Goal: Transaction & Acquisition: Purchase product/service

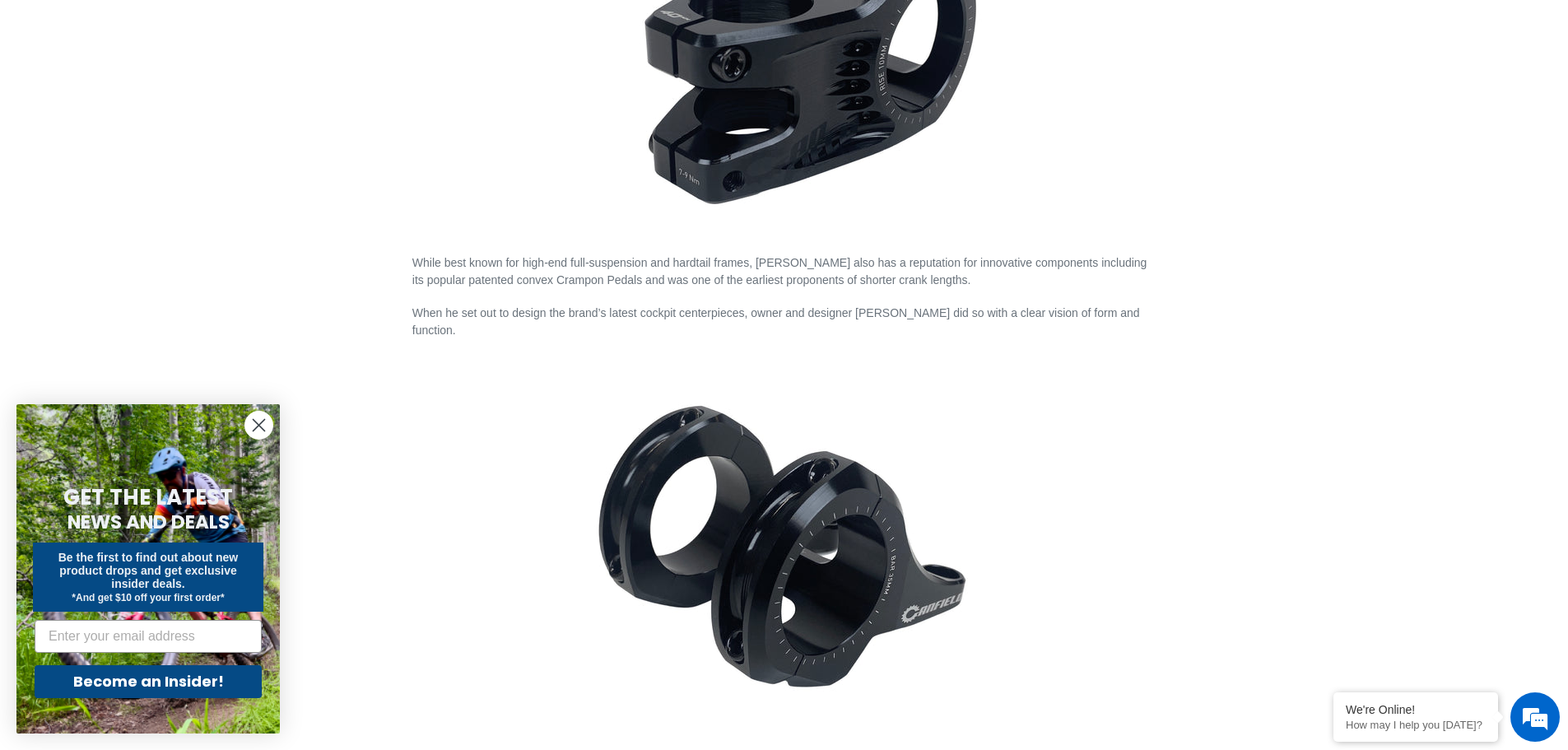
scroll to position [1070, 0]
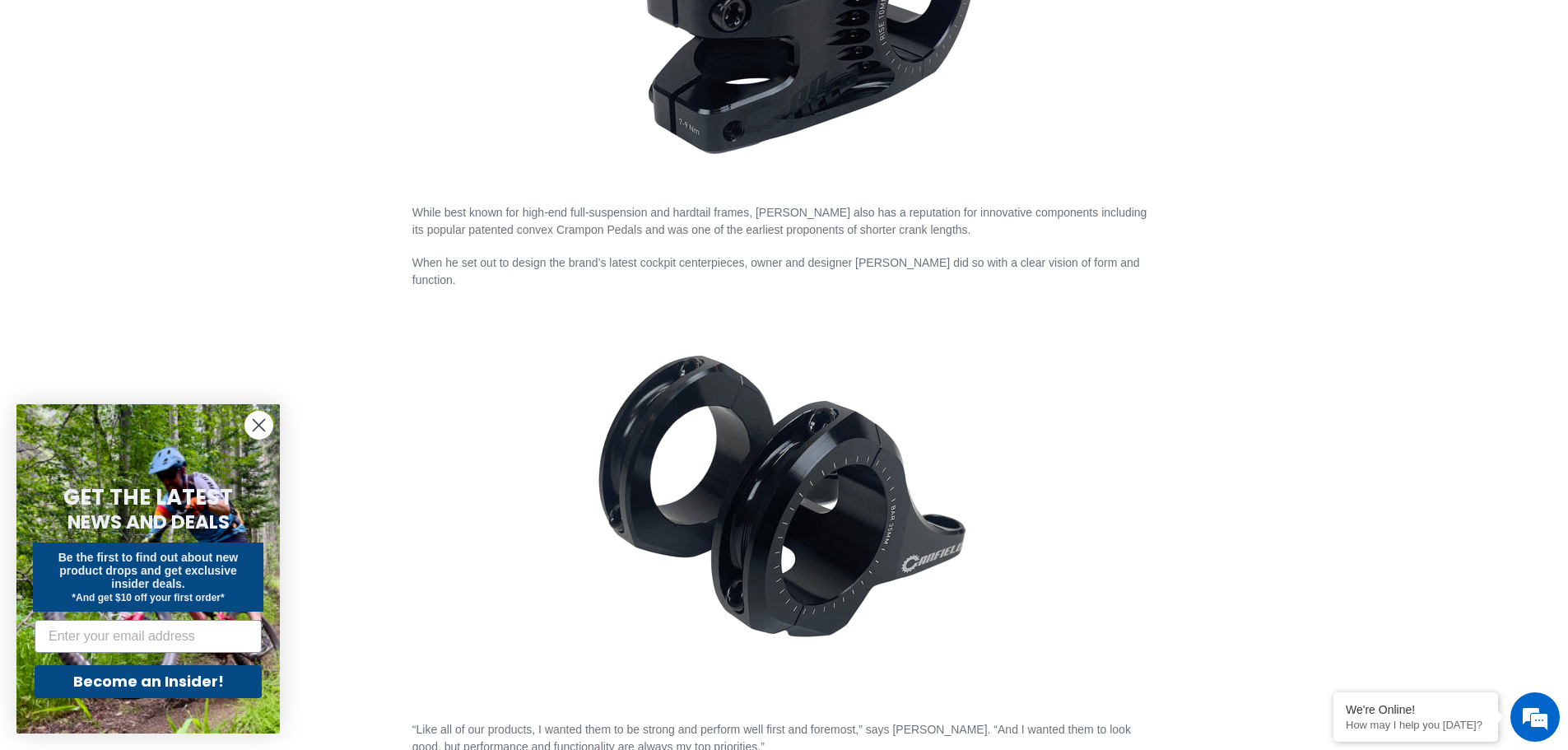
click at [258, 427] on icon "Close dialog" at bounding box center [259, 426] width 12 height 12
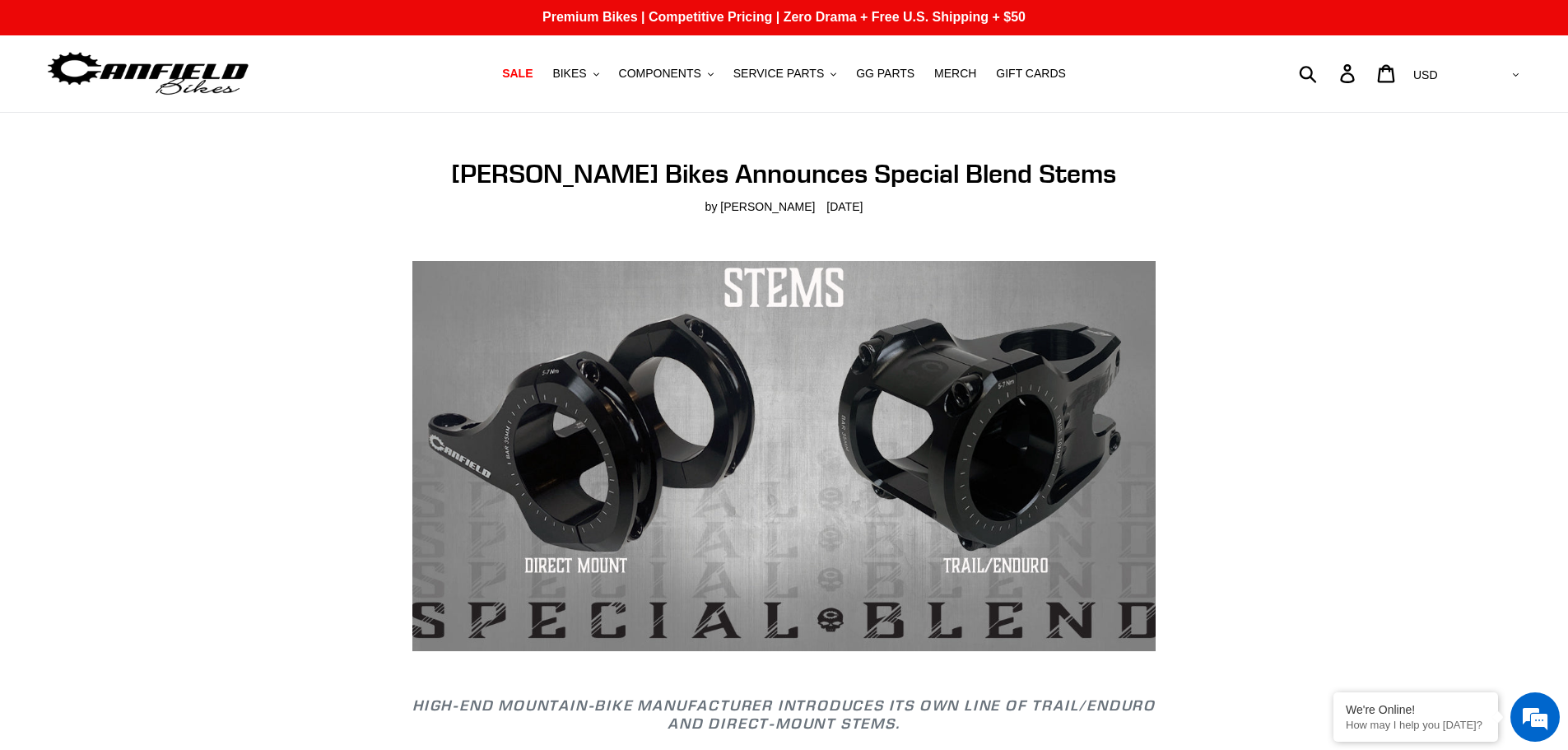
scroll to position [0, 0]
click at [701, 78] on span "COMPONENTS" at bounding box center [659, 75] width 82 height 14
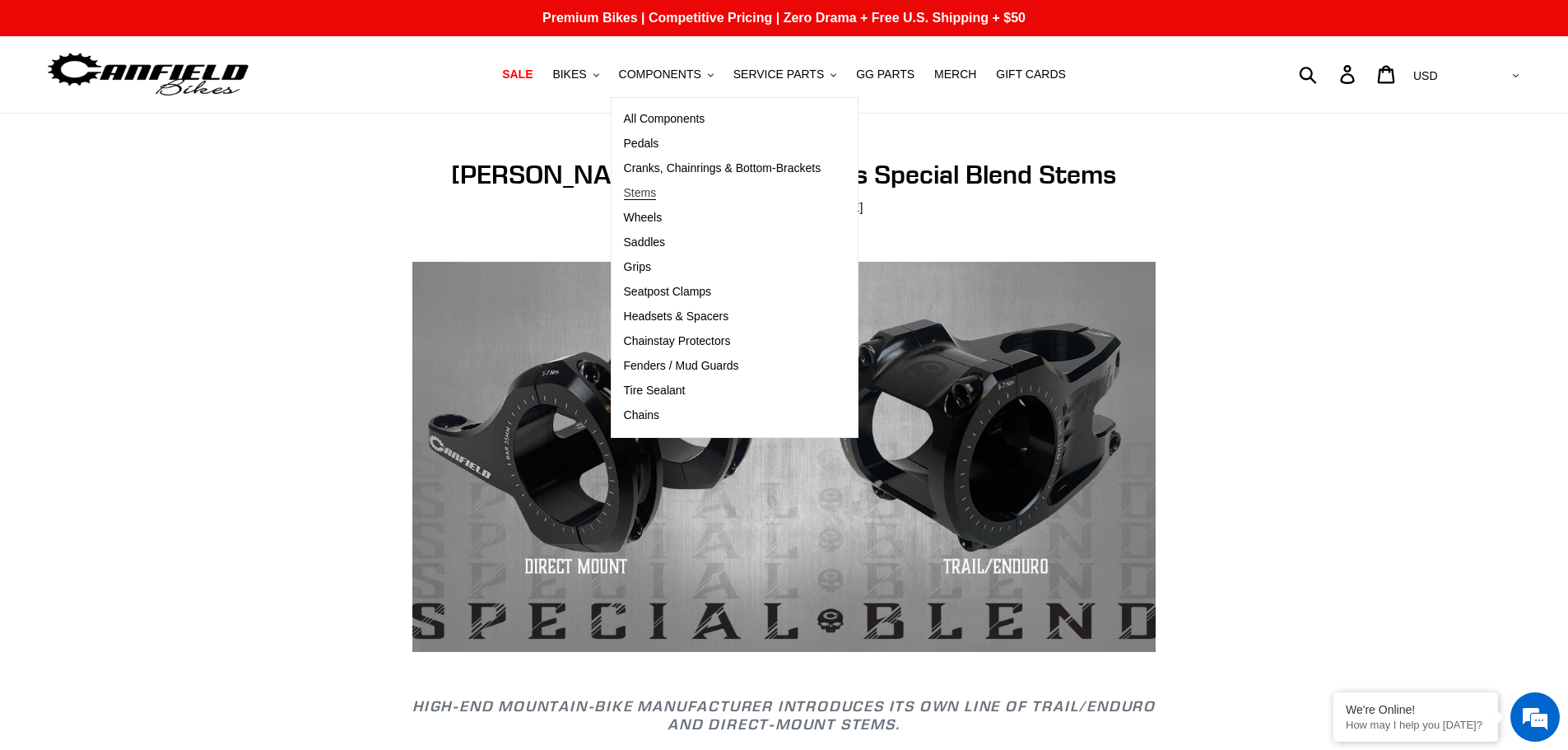
click at [651, 193] on span "Stems" at bounding box center [640, 193] width 33 height 14
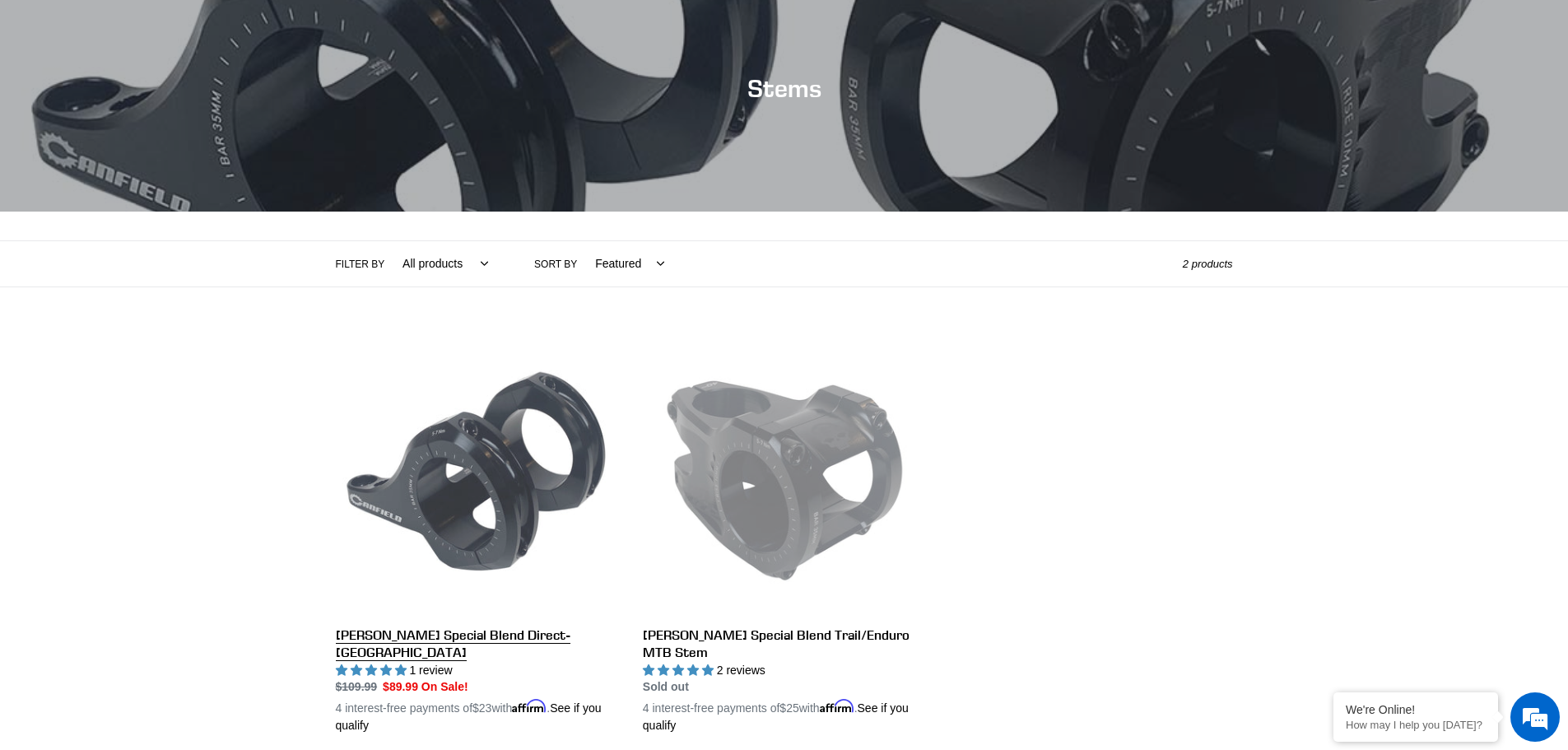
scroll to position [247, 0]
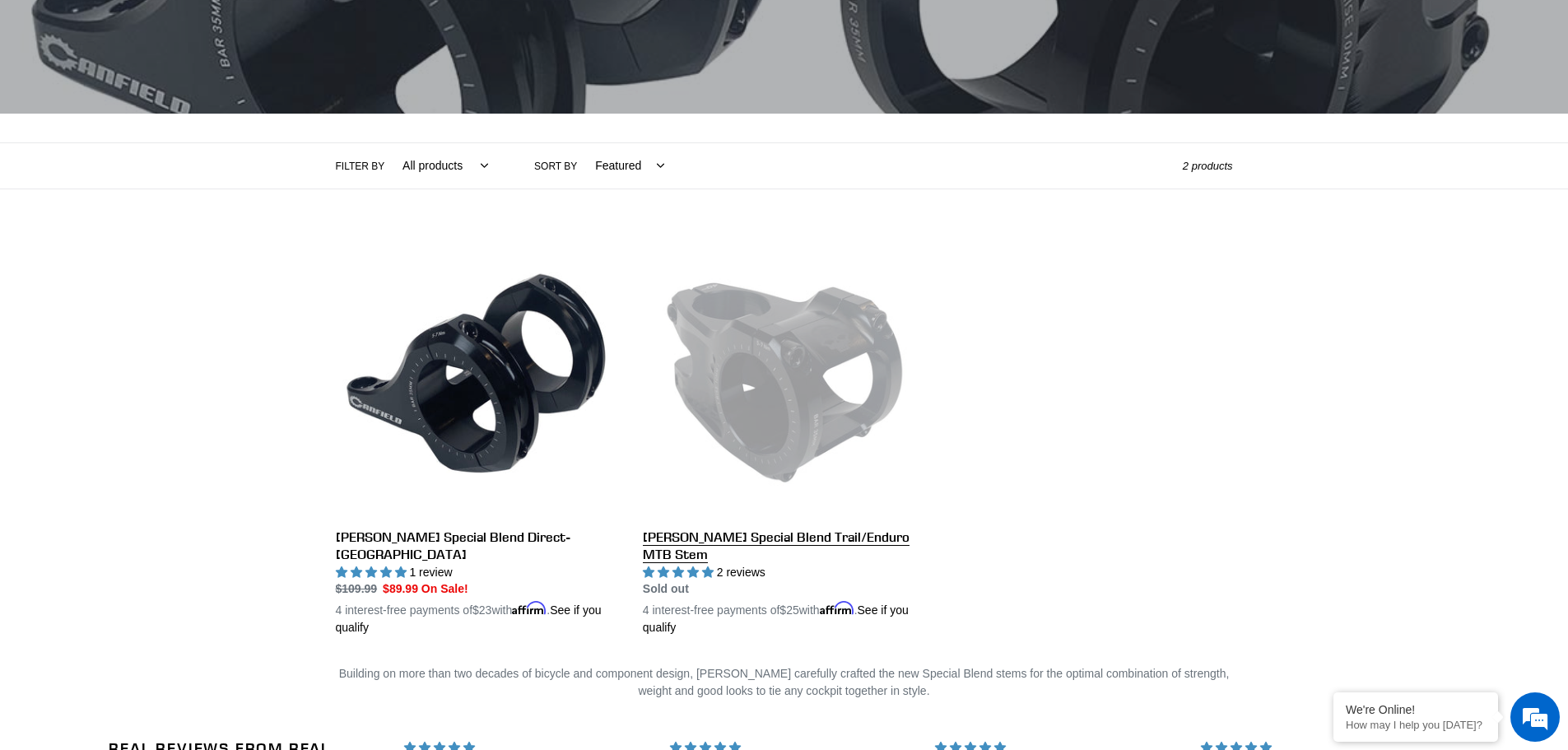
click at [784, 383] on link "[PERSON_NAME] Special Blend Trail/Enduro MTB Stem" at bounding box center [784, 436] width 282 height 403
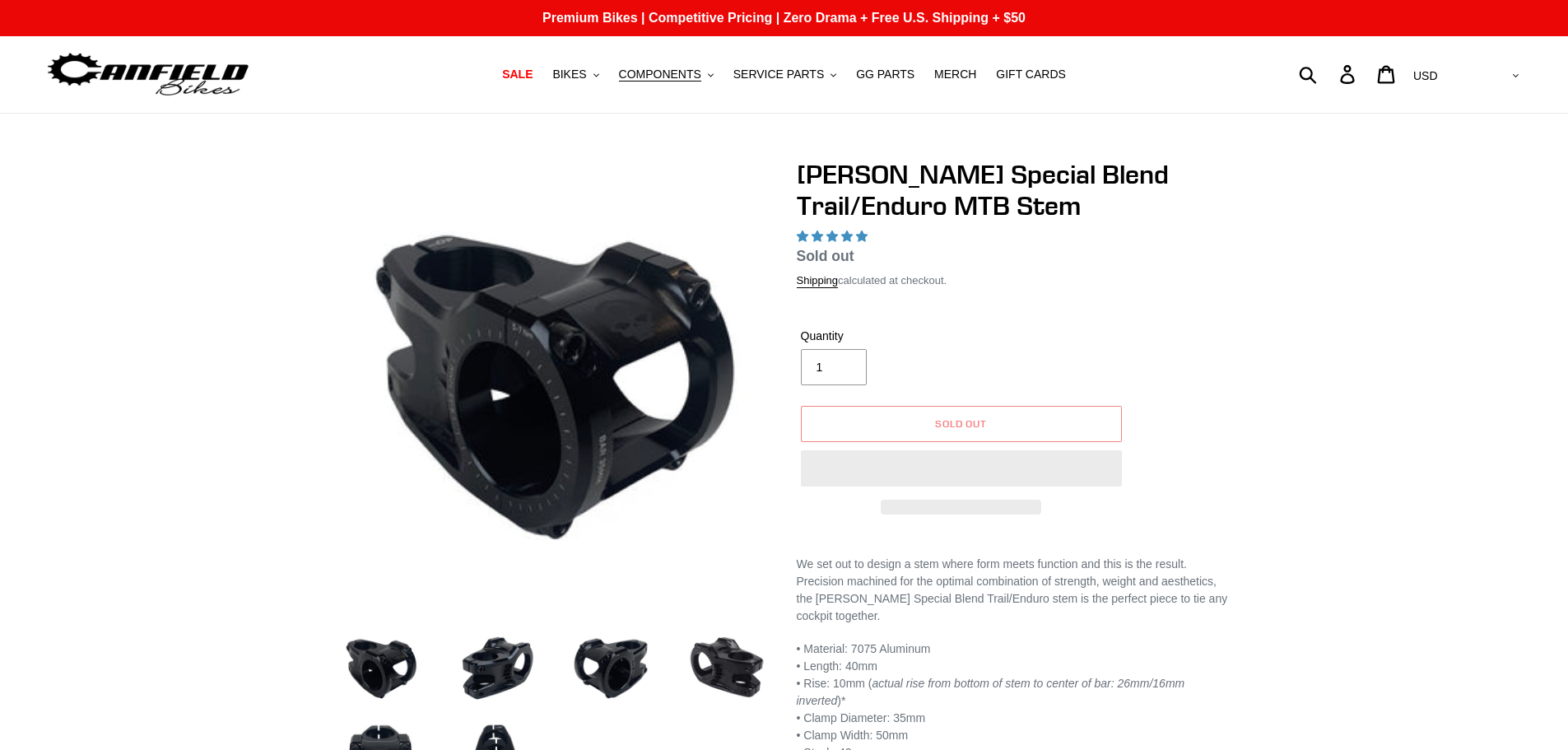
select select "highest-rating"
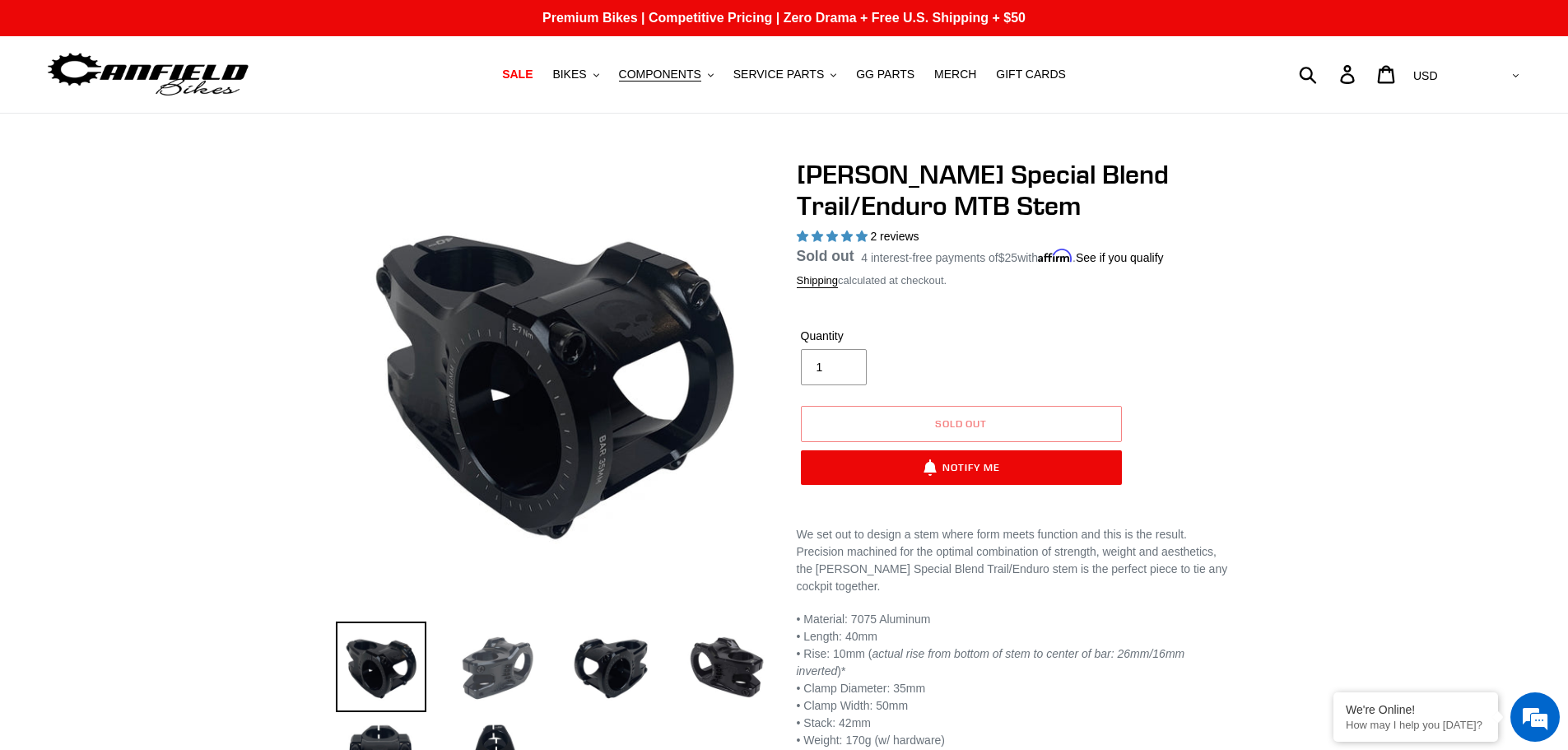
click at [498, 672] on img at bounding box center [496, 667] width 90 height 90
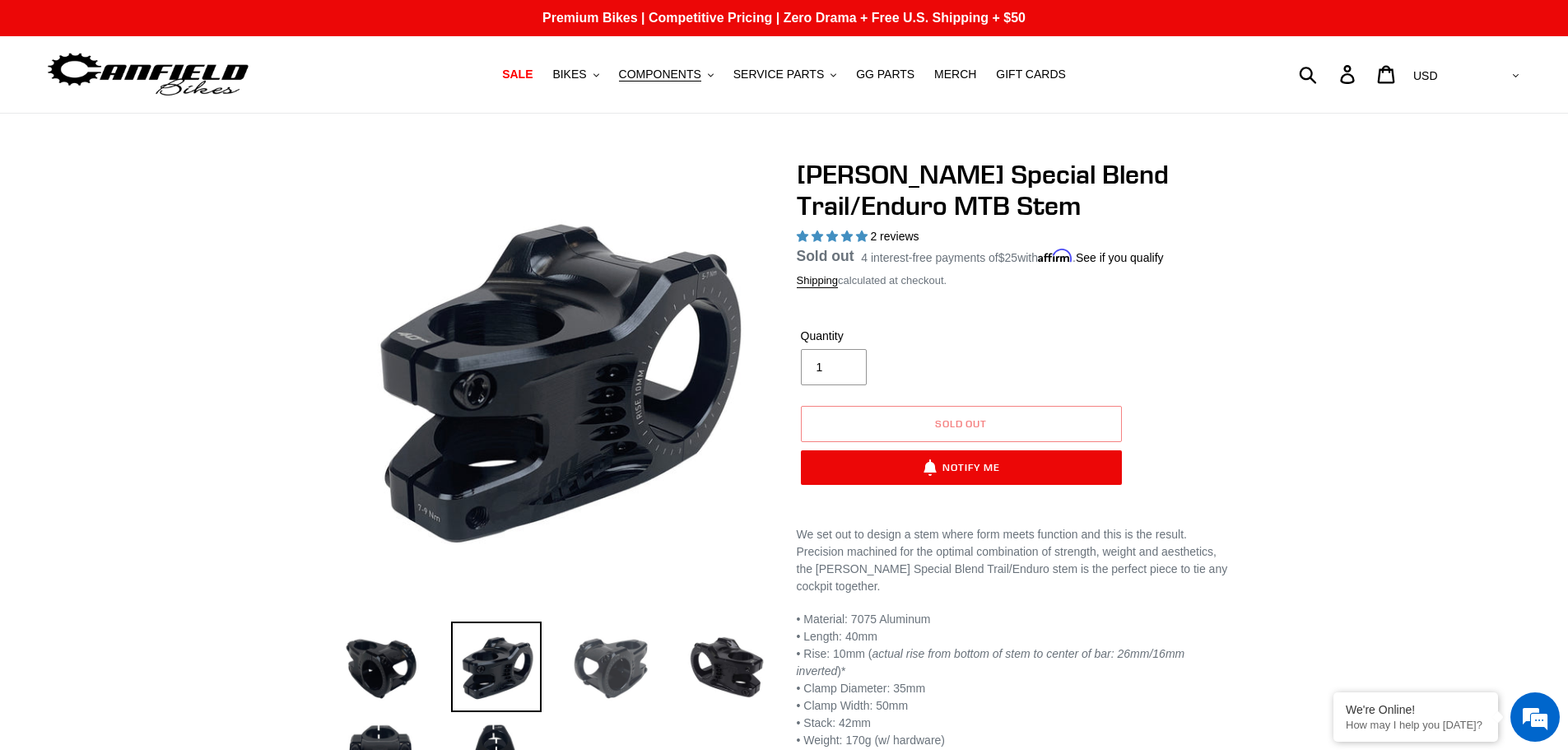
click at [633, 661] on img at bounding box center [611, 667] width 90 height 90
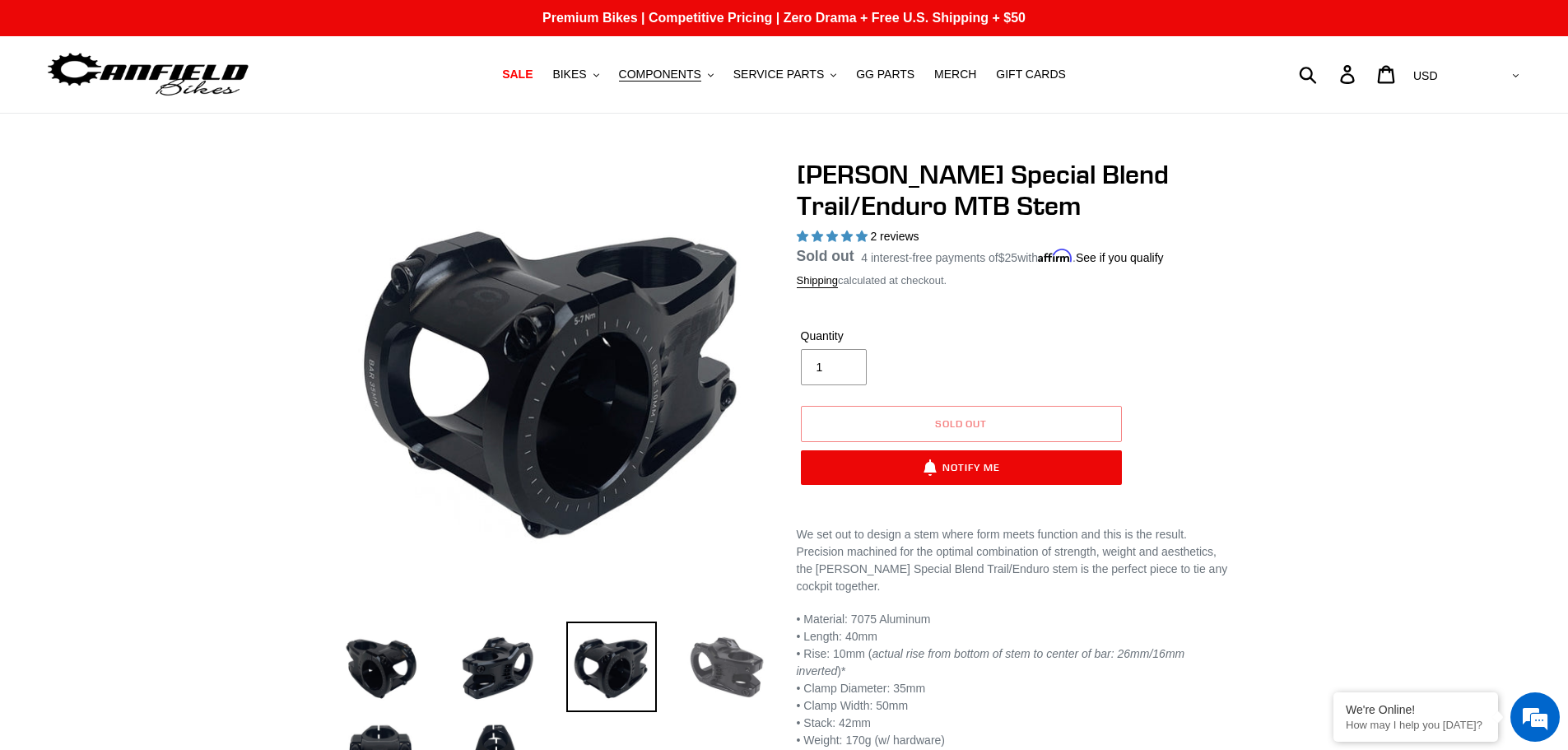
click at [740, 660] on img at bounding box center [726, 667] width 90 height 90
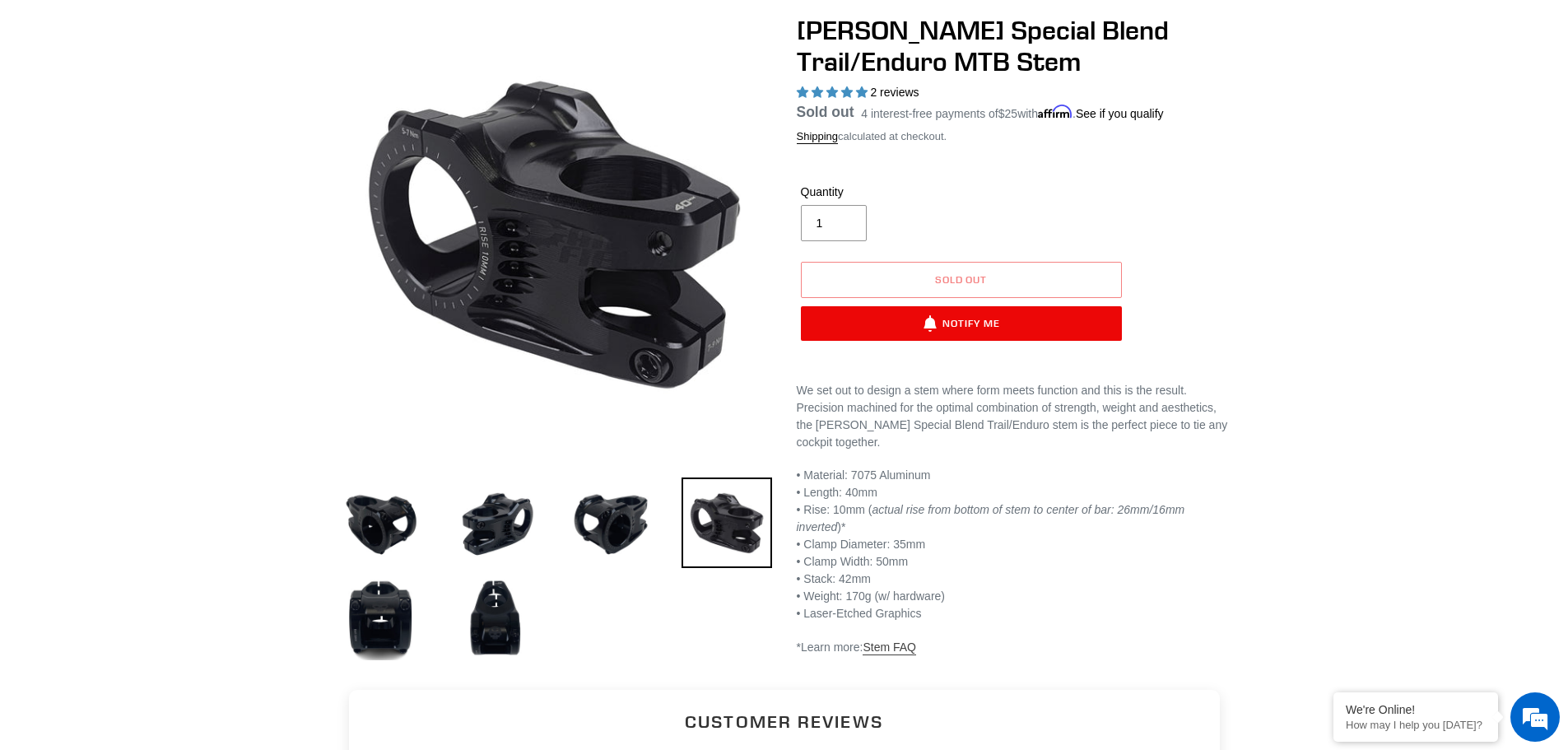
scroll to position [165, 0]
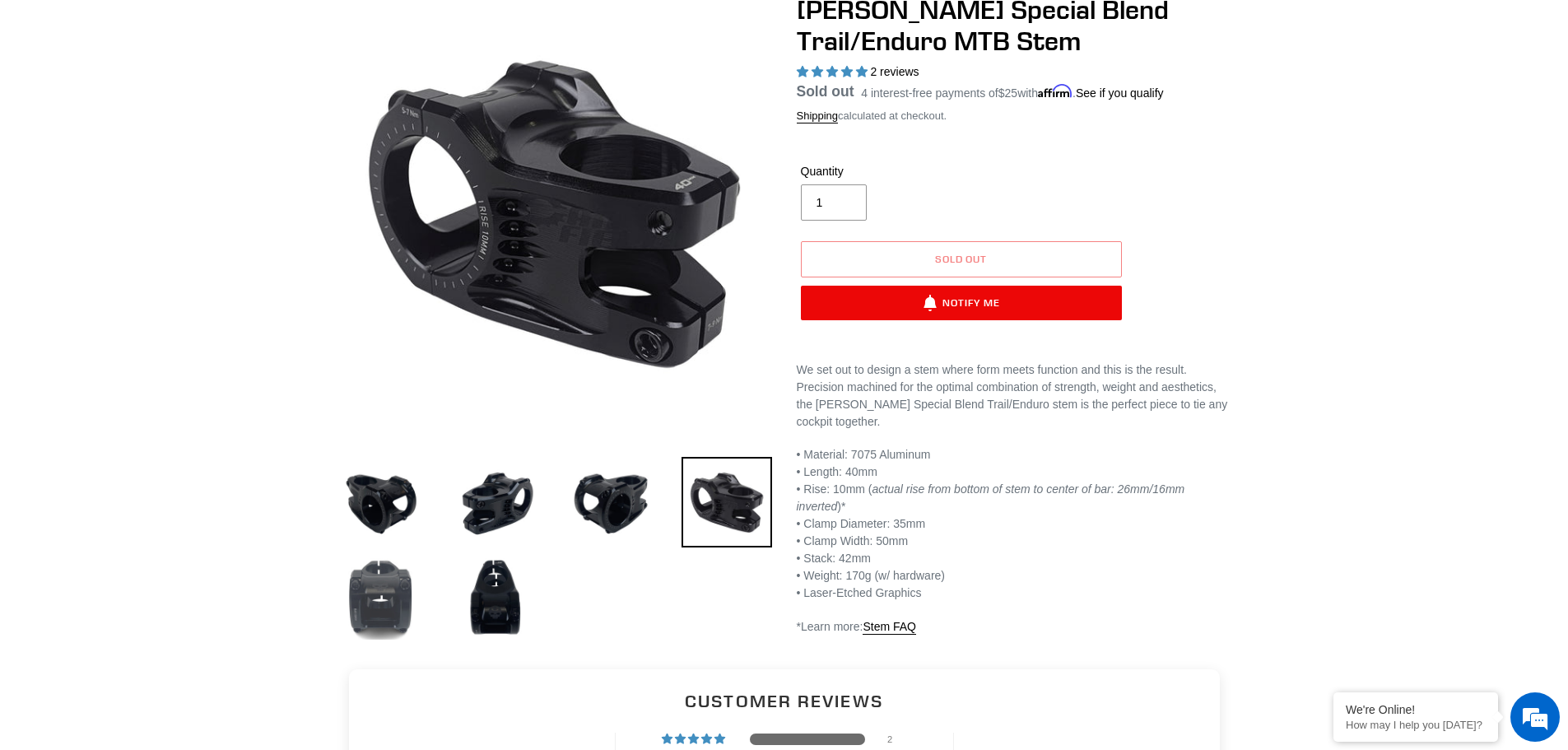
click at [351, 601] on img at bounding box center [380, 597] width 90 height 90
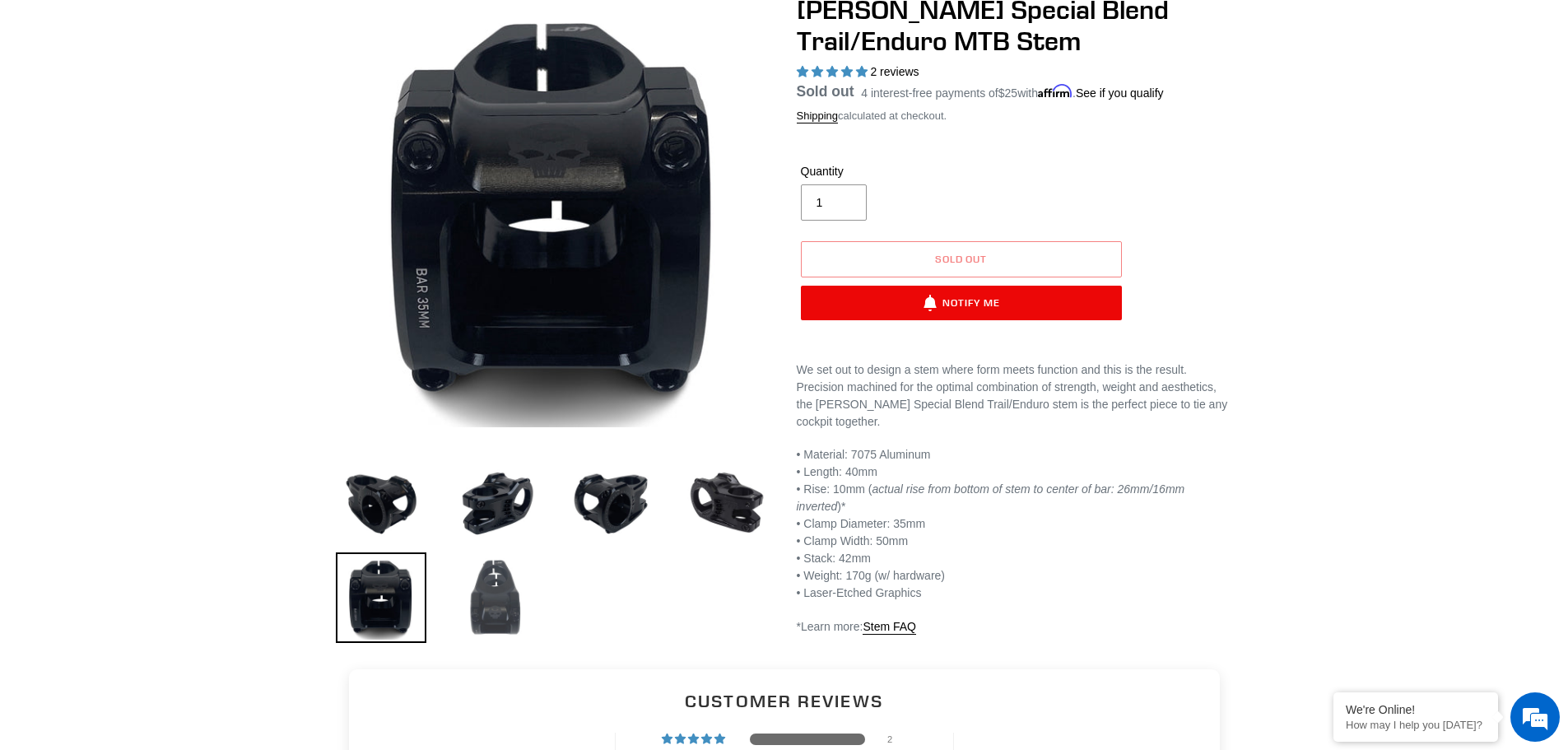
scroll to position [0, 0]
click at [516, 601] on img at bounding box center [496, 597] width 90 height 90
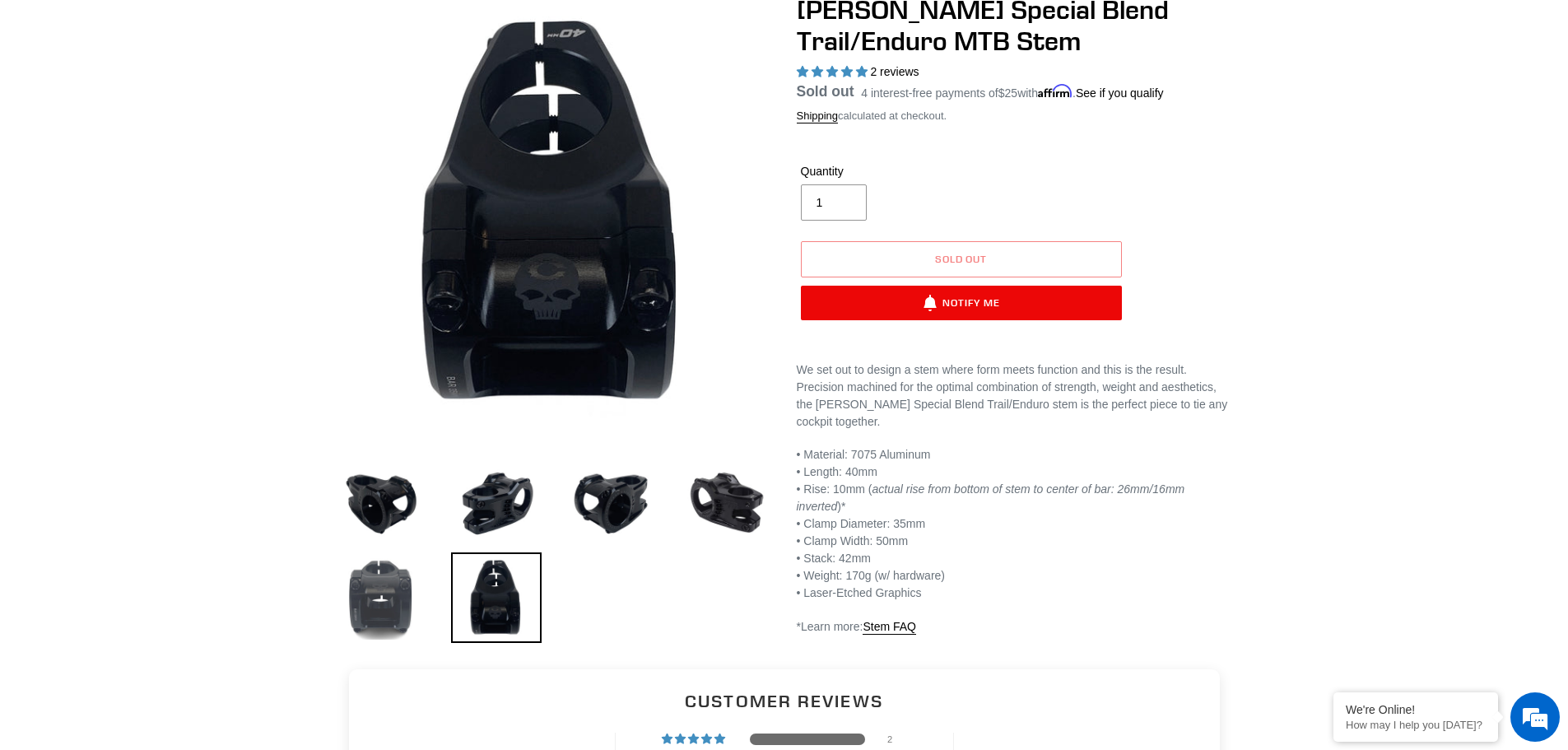
click at [402, 611] on img at bounding box center [380, 597] width 90 height 90
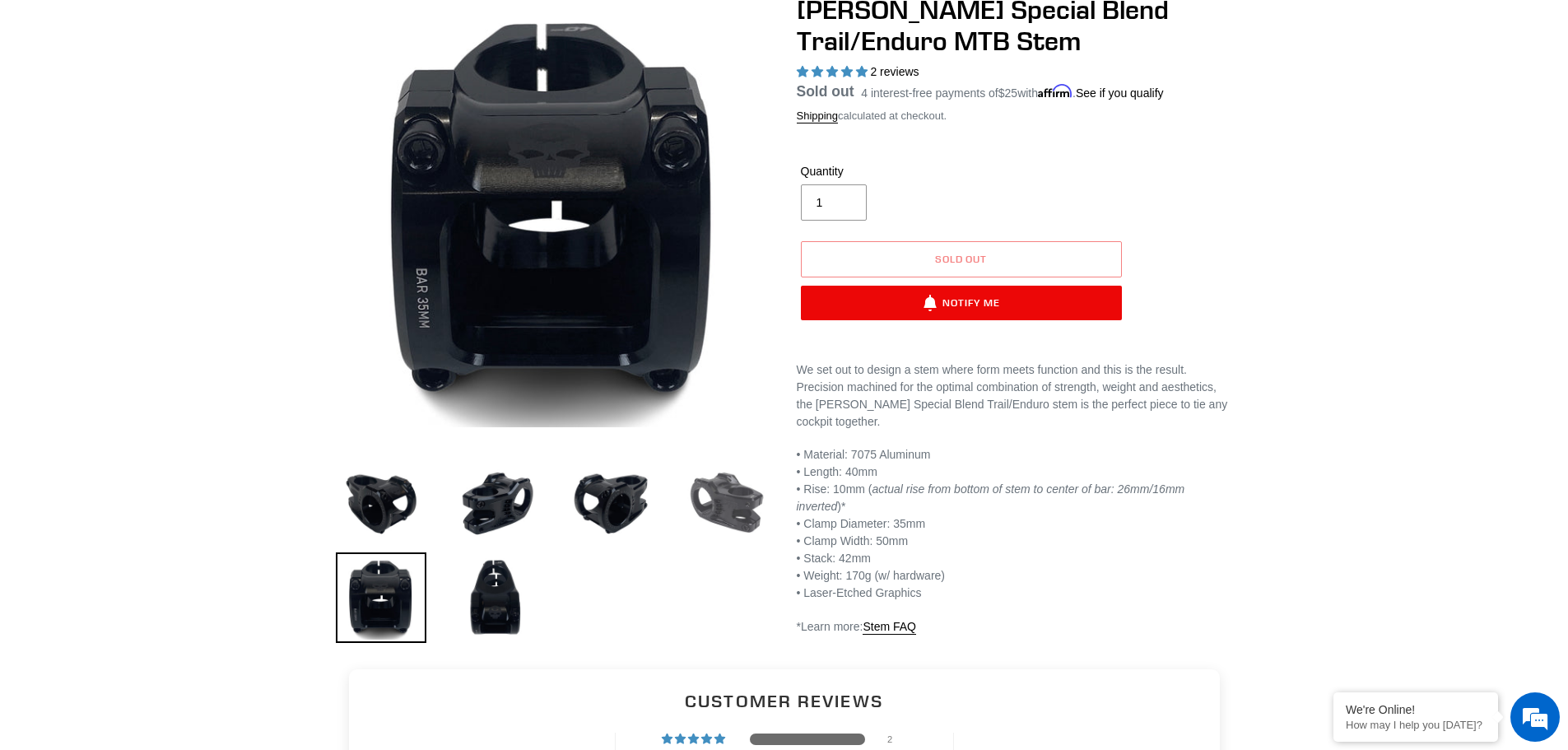
click at [738, 495] on img at bounding box center [726, 502] width 90 height 90
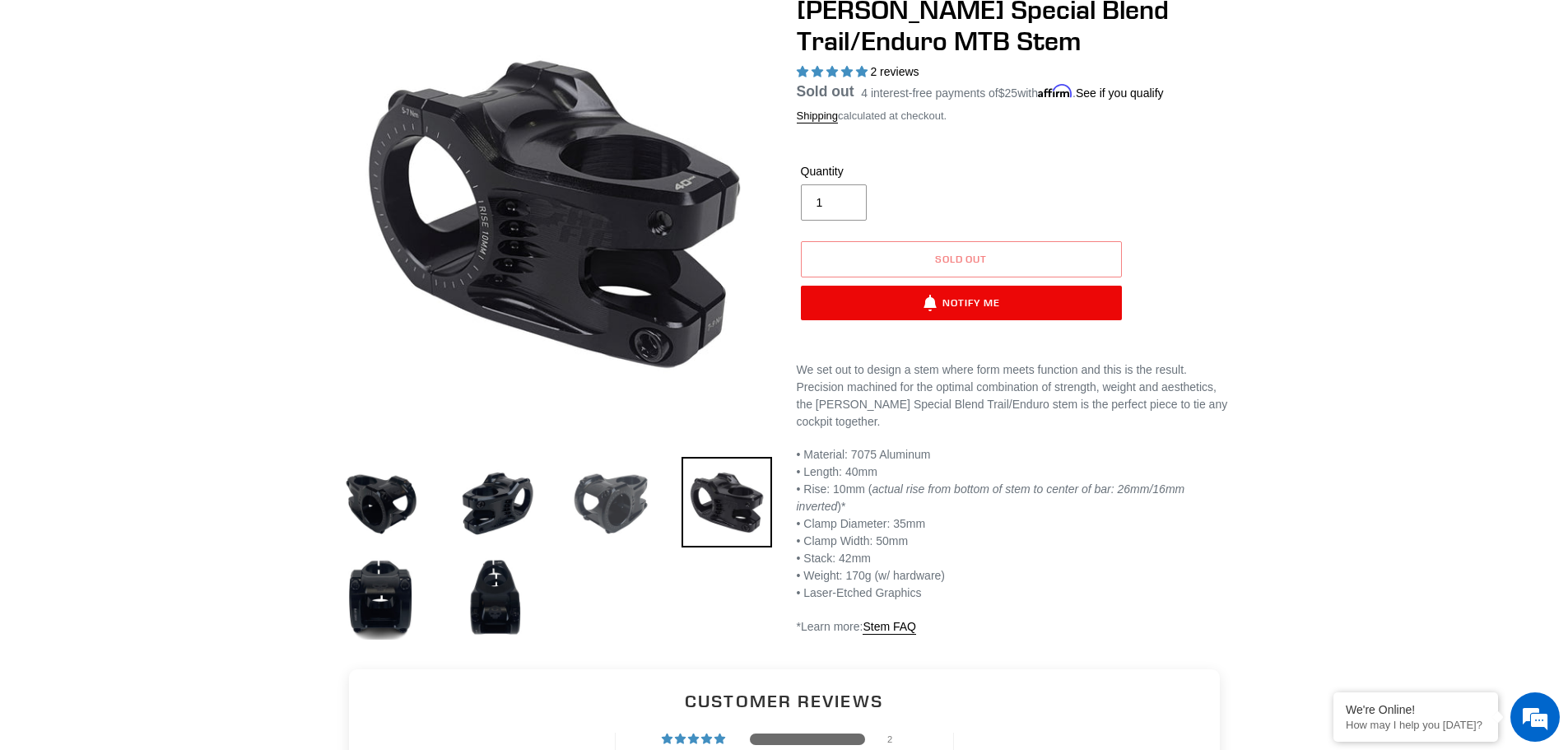
click at [627, 504] on img at bounding box center [611, 502] width 90 height 90
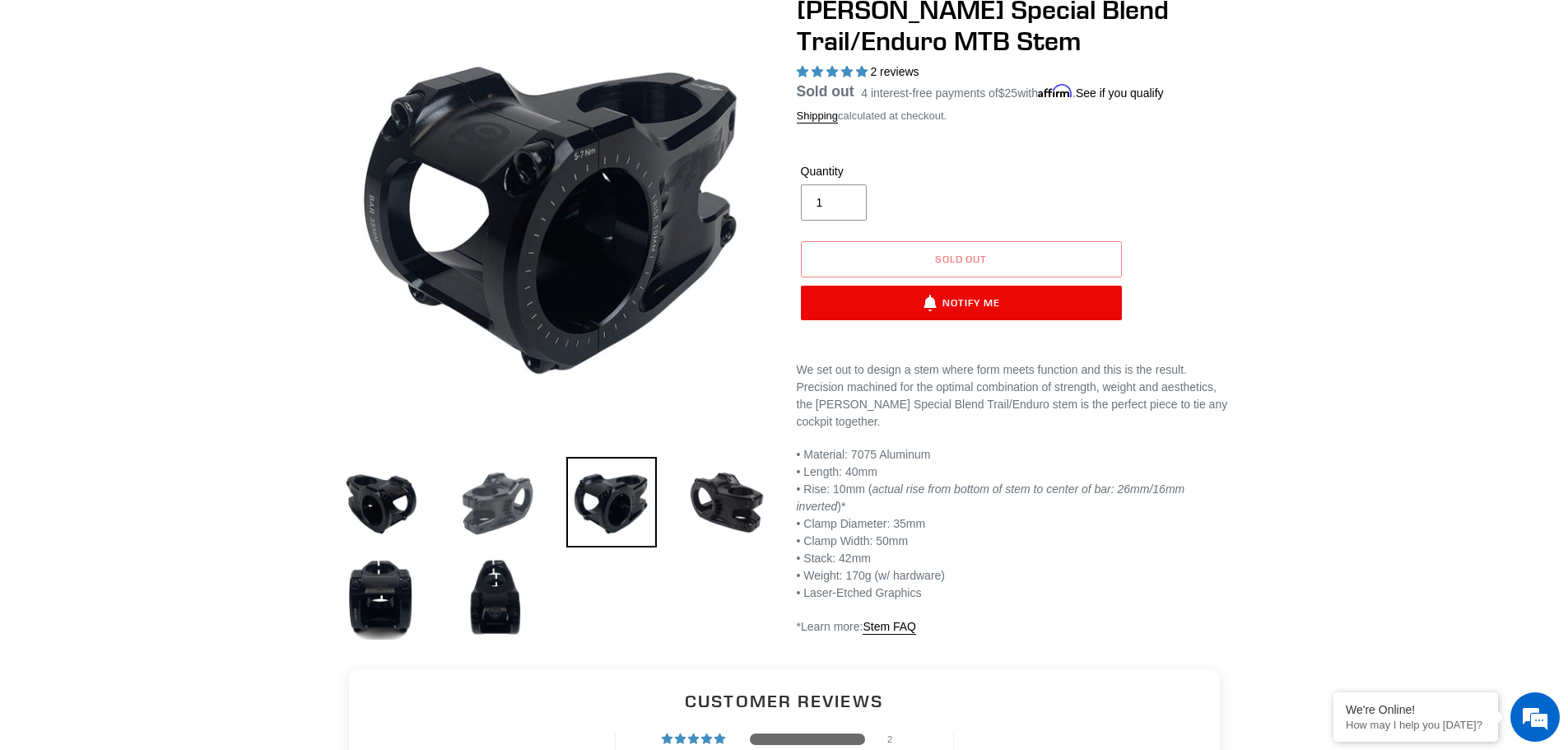
click at [497, 504] on img at bounding box center [496, 502] width 90 height 90
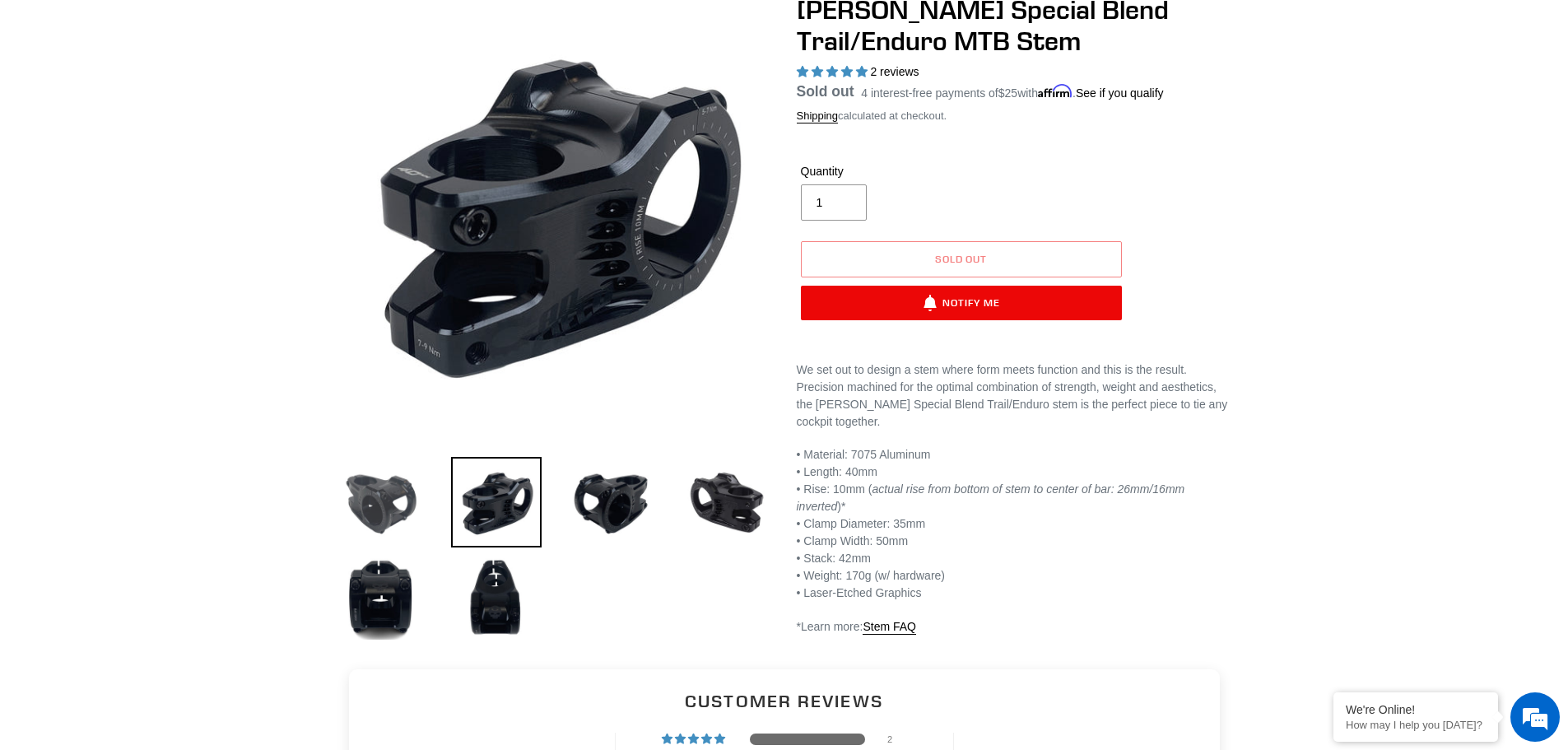
click at [377, 507] on img at bounding box center [380, 502] width 90 height 90
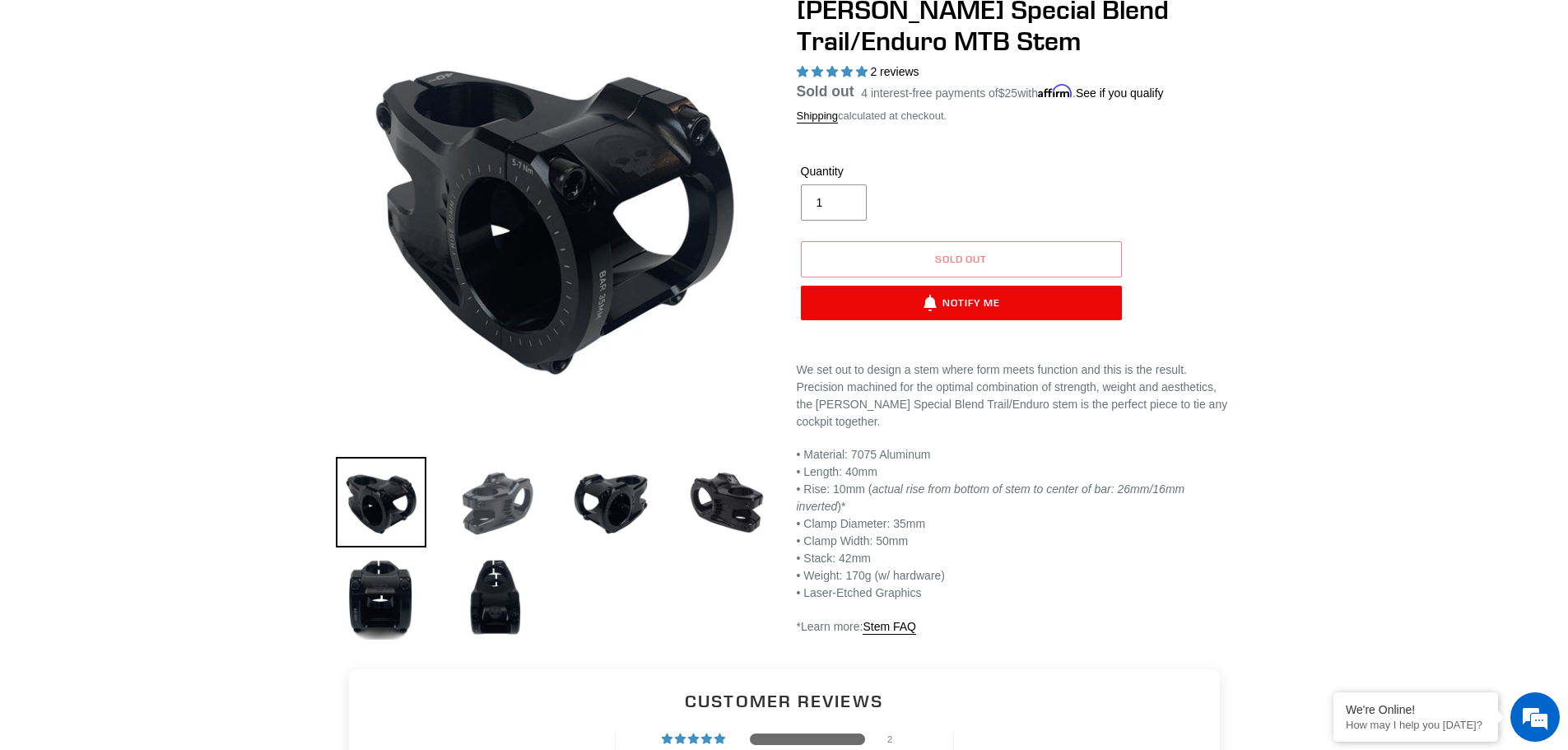
click at [481, 505] on img at bounding box center [496, 502] width 90 height 90
